Goal: Task Accomplishment & Management: Complete application form

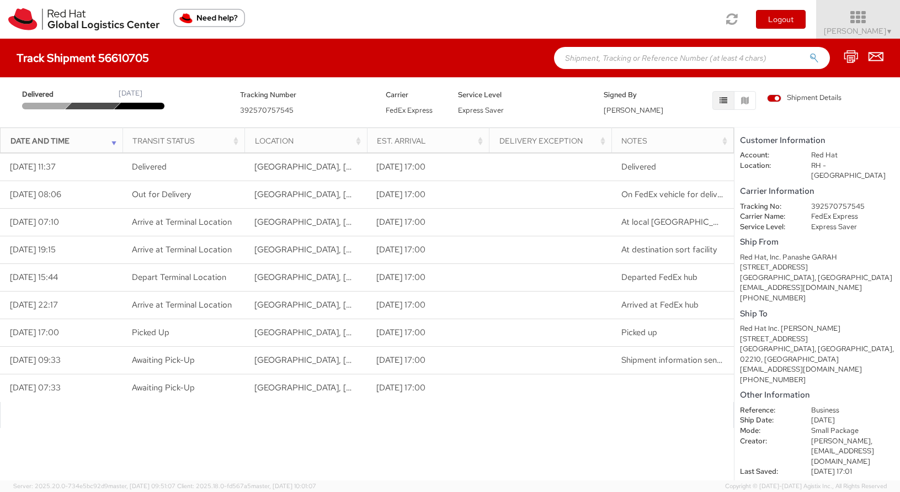
click at [887, 24] on icon at bounding box center [858, 17] width 97 height 15
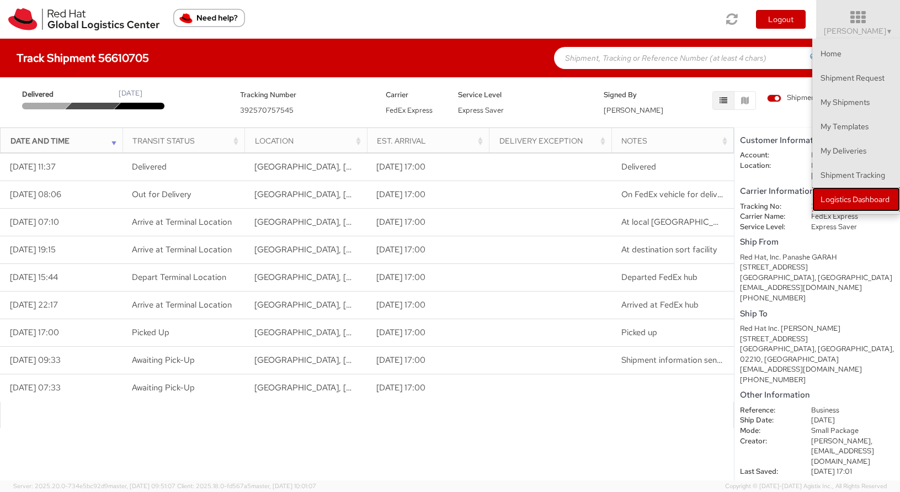
click at [873, 196] on link "Logistics Dashboard" at bounding box center [856, 199] width 88 height 24
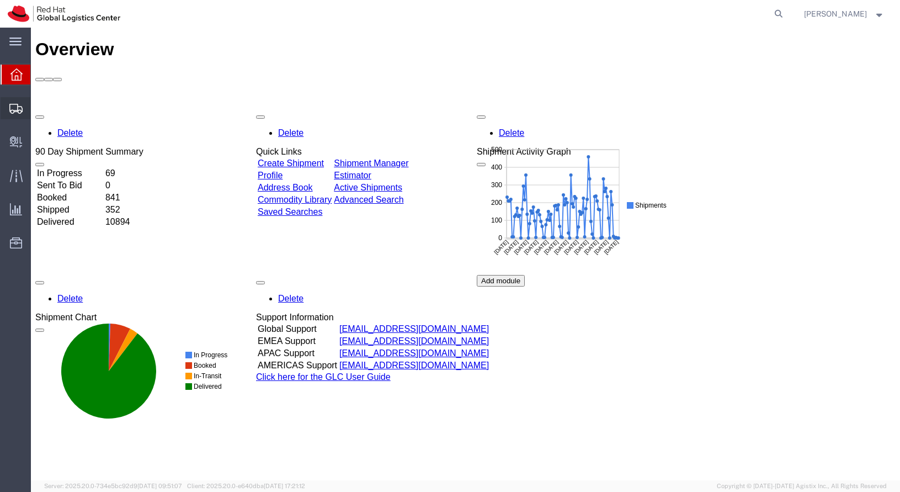
click at [0, 0] on span "Shipment Manager" at bounding box center [0, 0] width 0 height 0
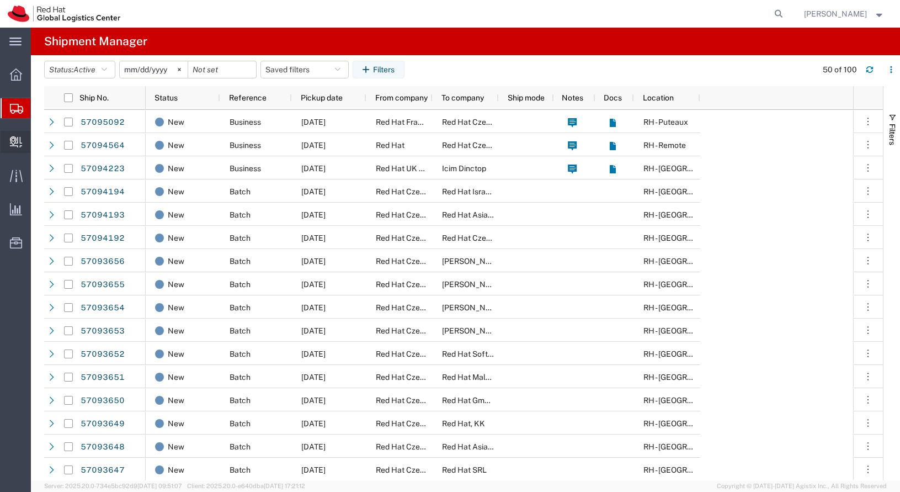
click at [0, 0] on span "Create Delivery" at bounding box center [0, 0] width 0 height 0
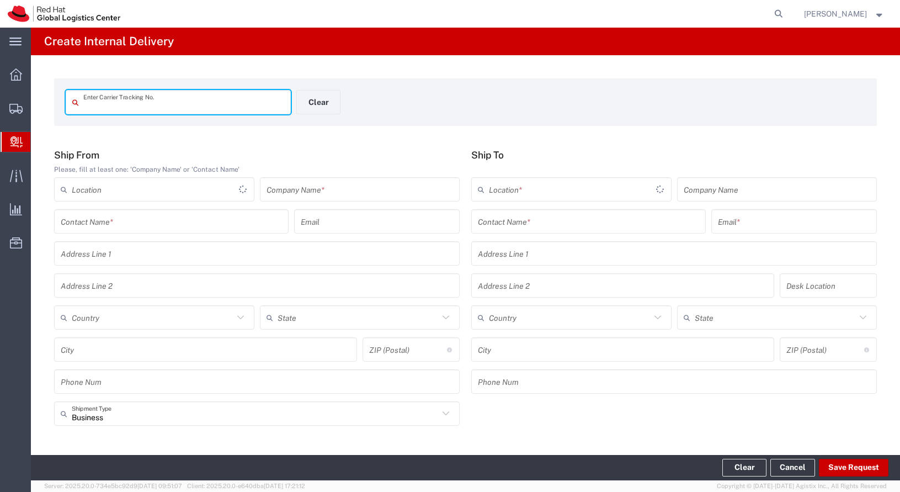
click at [268, 106] on input "text" at bounding box center [183, 102] width 201 height 19
type input "884886276995"
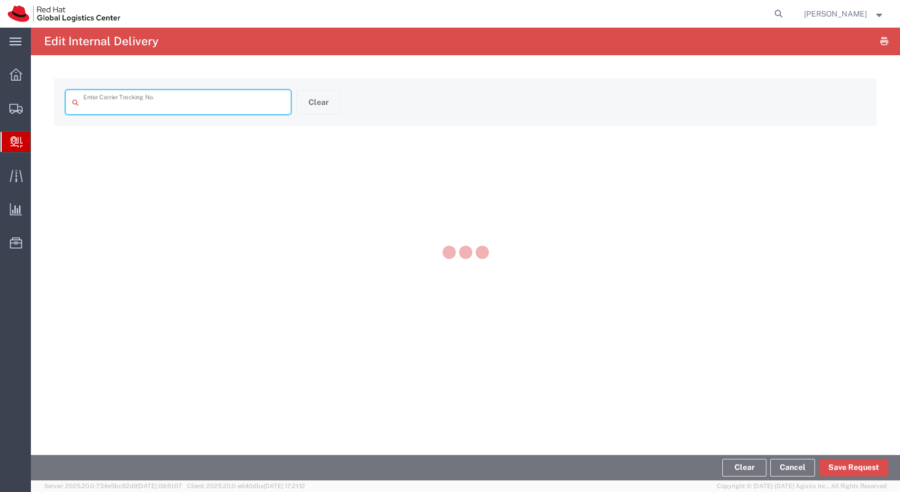
type input "884886276995"
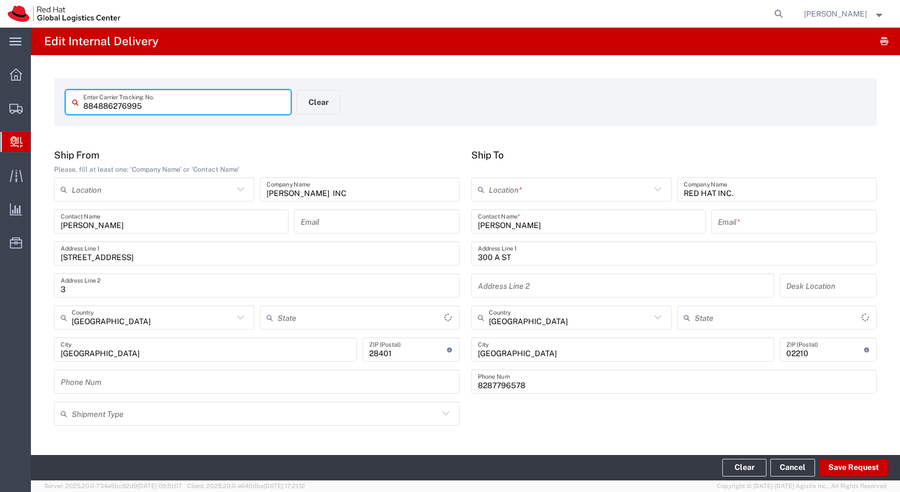
type input "[US_STATE]"
type input "Your Packaging"
type input "Ground"
type input "[US_STATE]"
click at [582, 182] on input "text" at bounding box center [570, 189] width 162 height 19
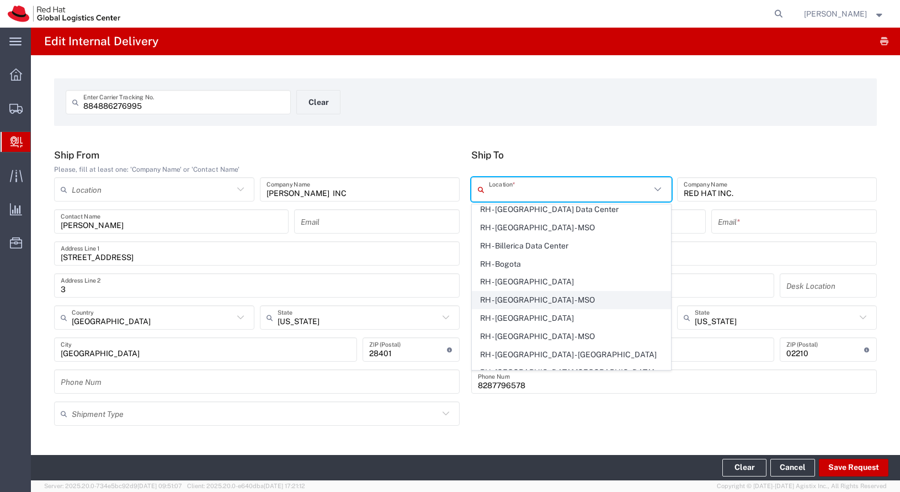
scroll to position [263, 0]
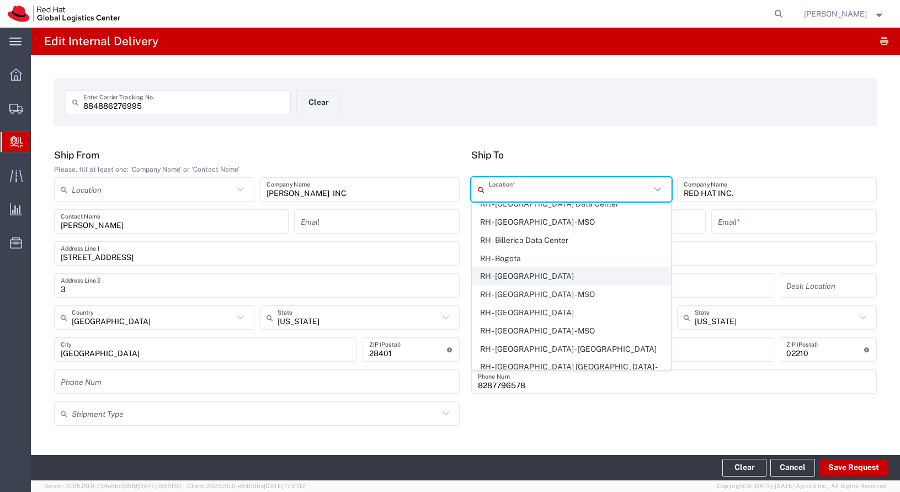
click at [541, 275] on span "RH - [GEOGRAPHIC_DATA]" at bounding box center [571, 276] width 198 height 17
type input "RH - [GEOGRAPHIC_DATA]"
type input "Red Hat Inc."
type input "[STREET_ADDRESS]"
type input "4th Floor"
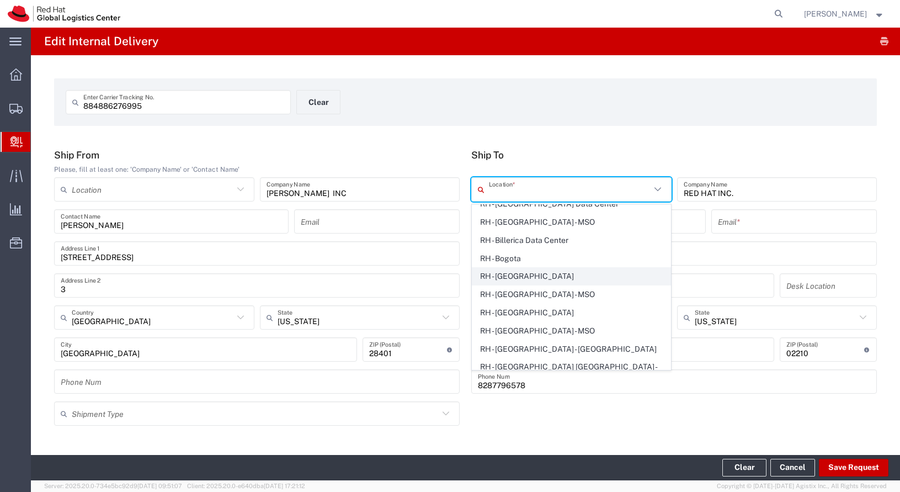
type input "[PHONE_NUMBER]"
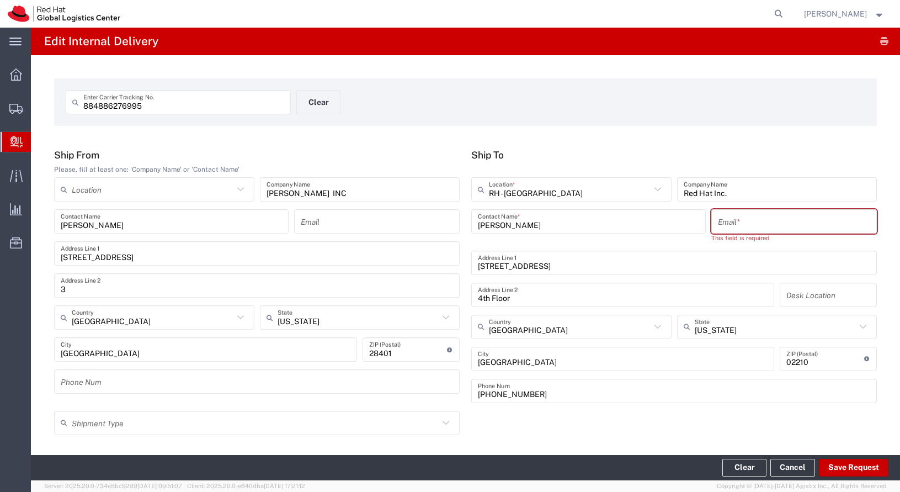
click at [736, 224] on input "text" at bounding box center [794, 221] width 152 height 19
click at [629, 227] on input "[PERSON_NAME]" at bounding box center [588, 221] width 221 height 19
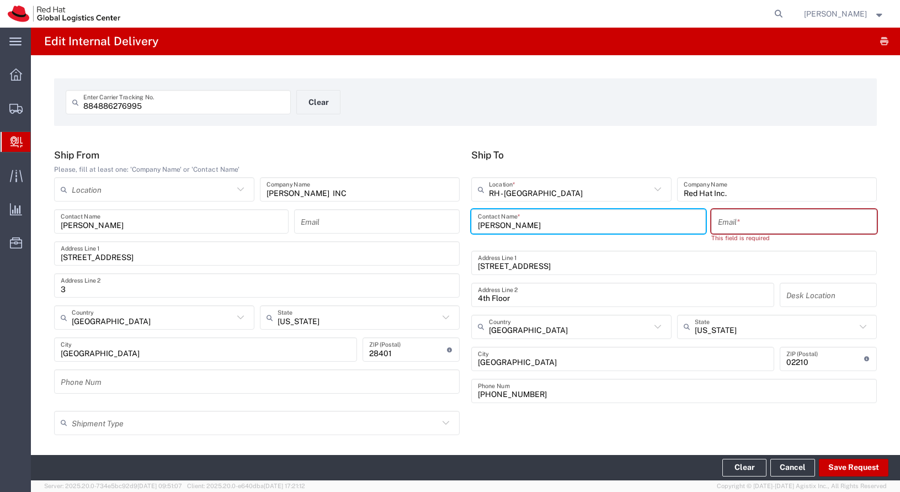
click at [629, 227] on input "[PERSON_NAME]" at bounding box center [588, 221] width 221 height 19
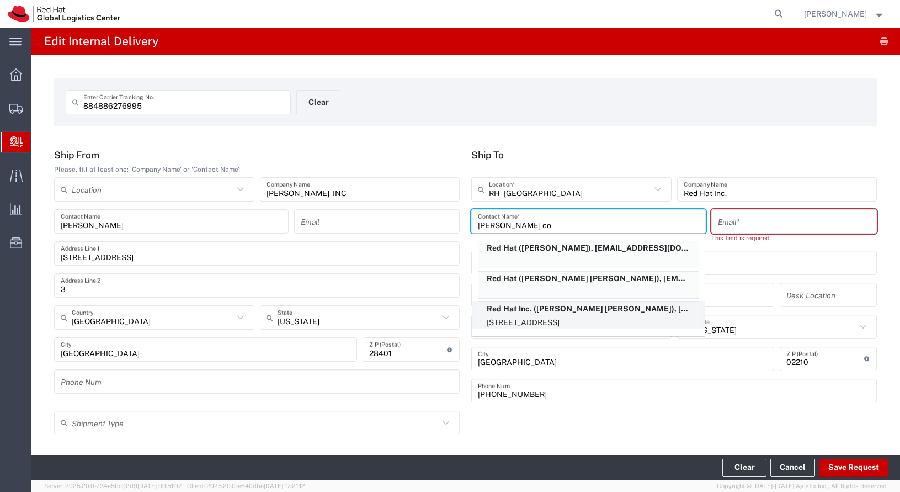
click at [598, 317] on p "[STREET_ADDRESS]" at bounding box center [588, 323] width 220 height 14
type input "[PERSON_NAME] [PERSON_NAME]"
type input "[EMAIL_ADDRESS][DOMAIN_NAME]"
type input "3S121"
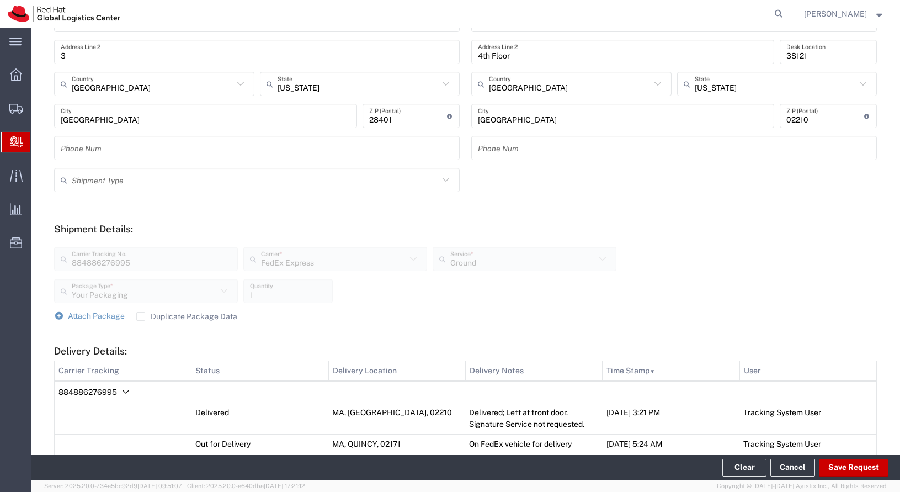
scroll to position [235, 0]
click at [837, 462] on button "Save Request" at bounding box center [854, 468] width 70 height 18
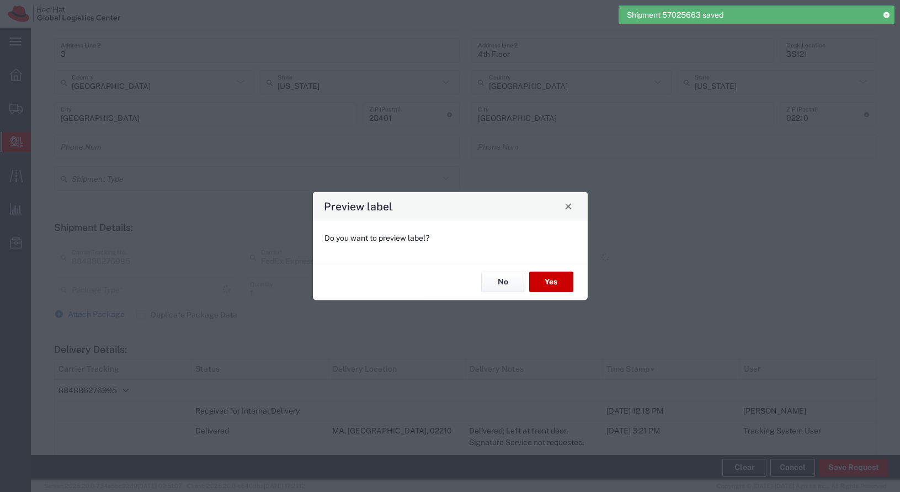
type input "Your Packaging"
type input "Ground"
click at [556, 284] on button "Yes" at bounding box center [551, 282] width 44 height 20
